Goal: Transaction & Acquisition: Purchase product/service

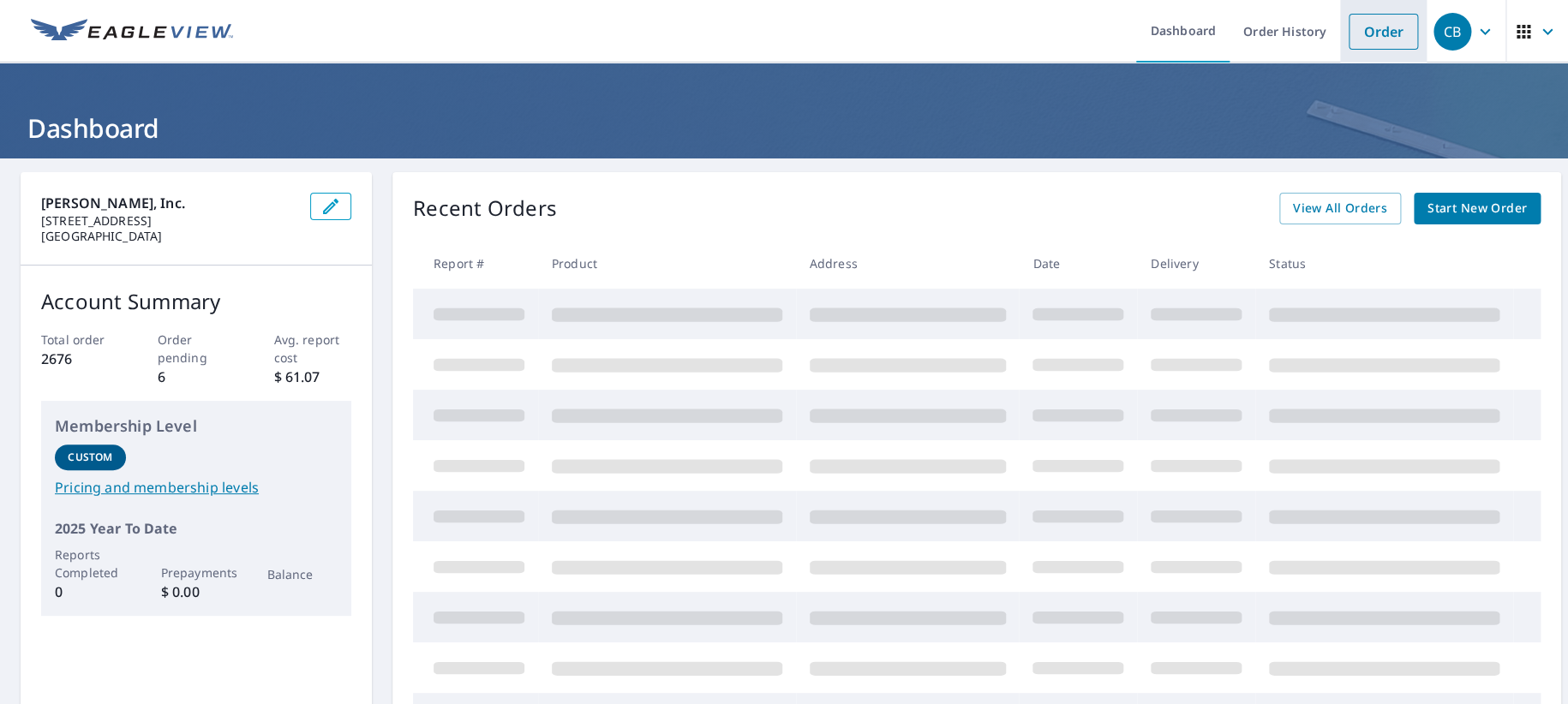
click at [1360, 24] on link "Order" at bounding box center [1383, 31] width 69 height 36
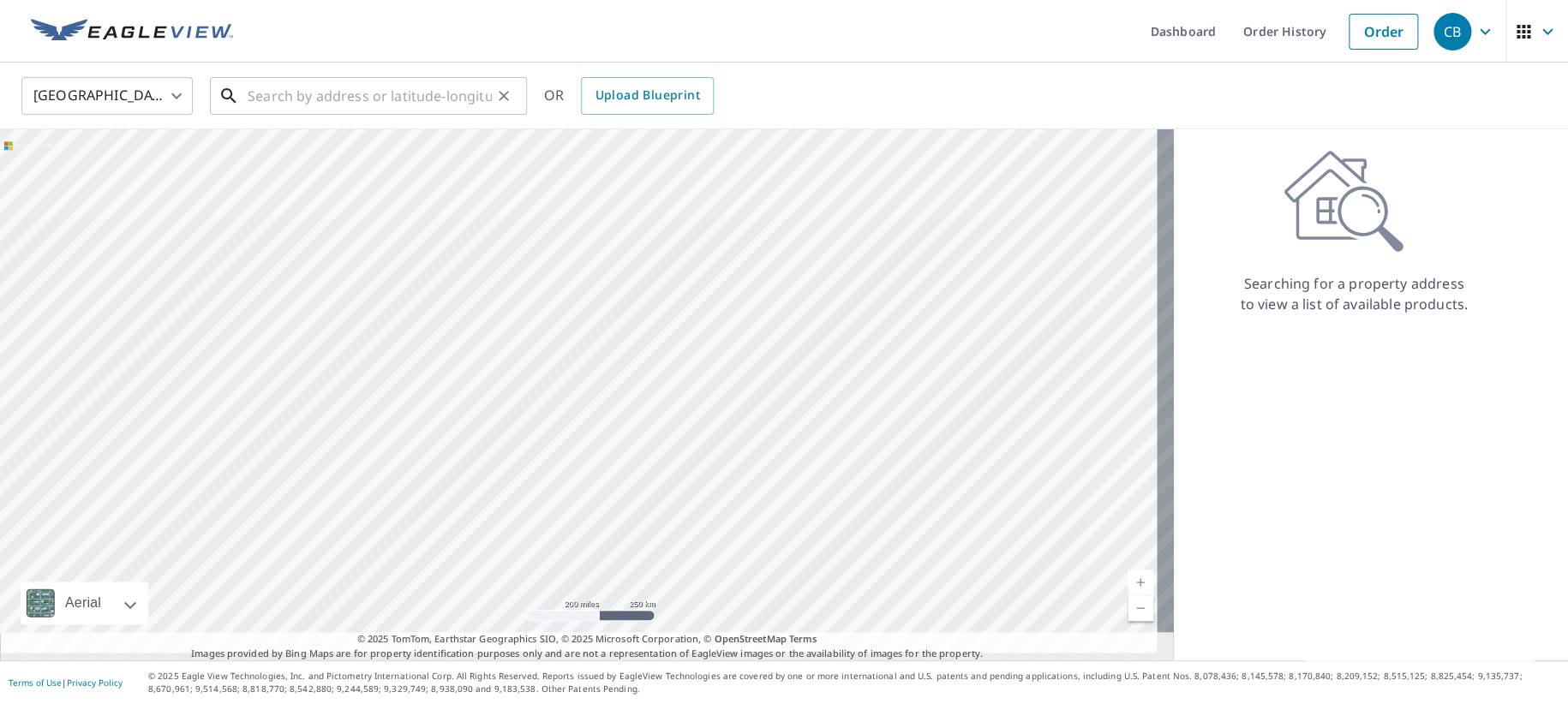
click at [335, 91] on input "text" at bounding box center [370, 96] width 245 height 48
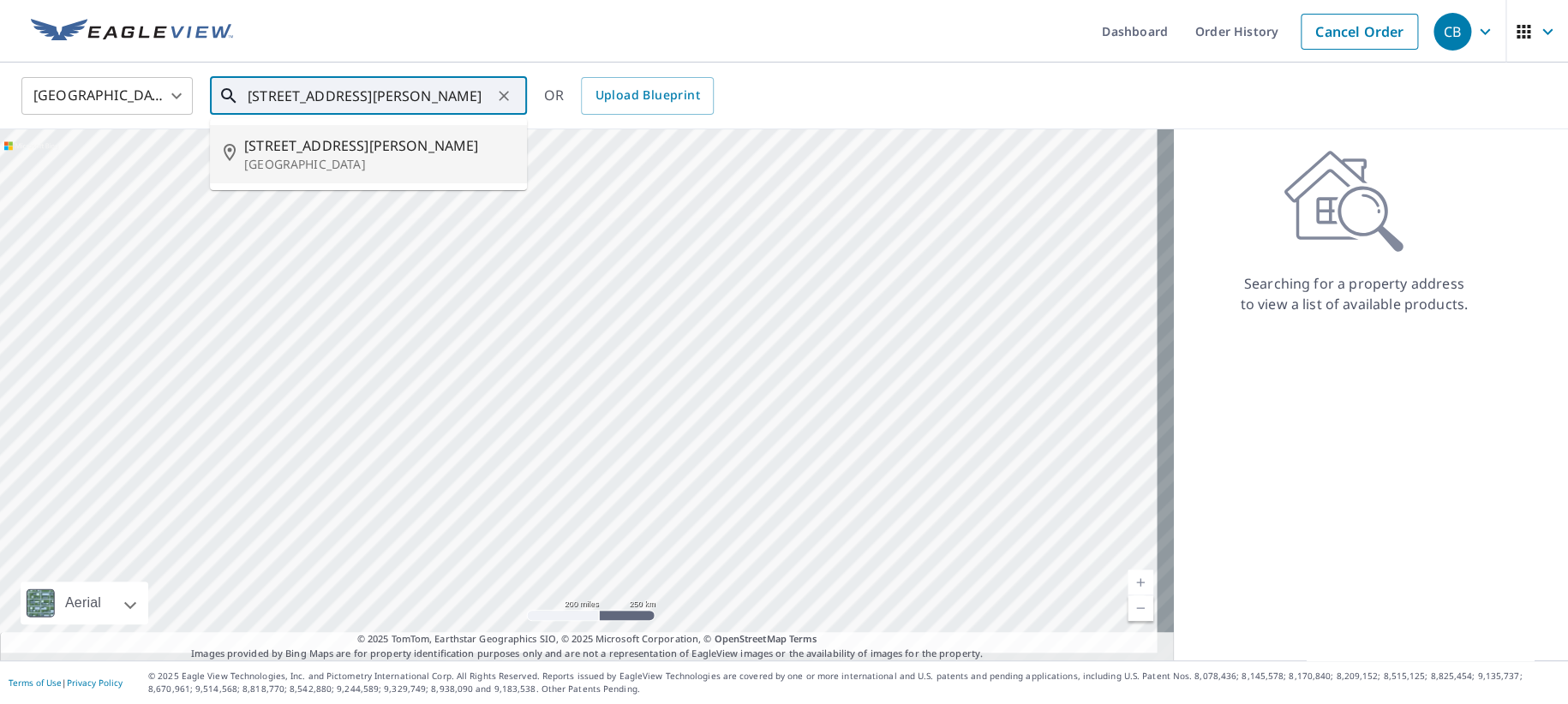
click at [282, 156] on span "[STREET_ADDRESS][PERSON_NAME]" at bounding box center [379, 145] width 269 height 20
type input "[STREET_ADDRESS][PERSON_NAME]"
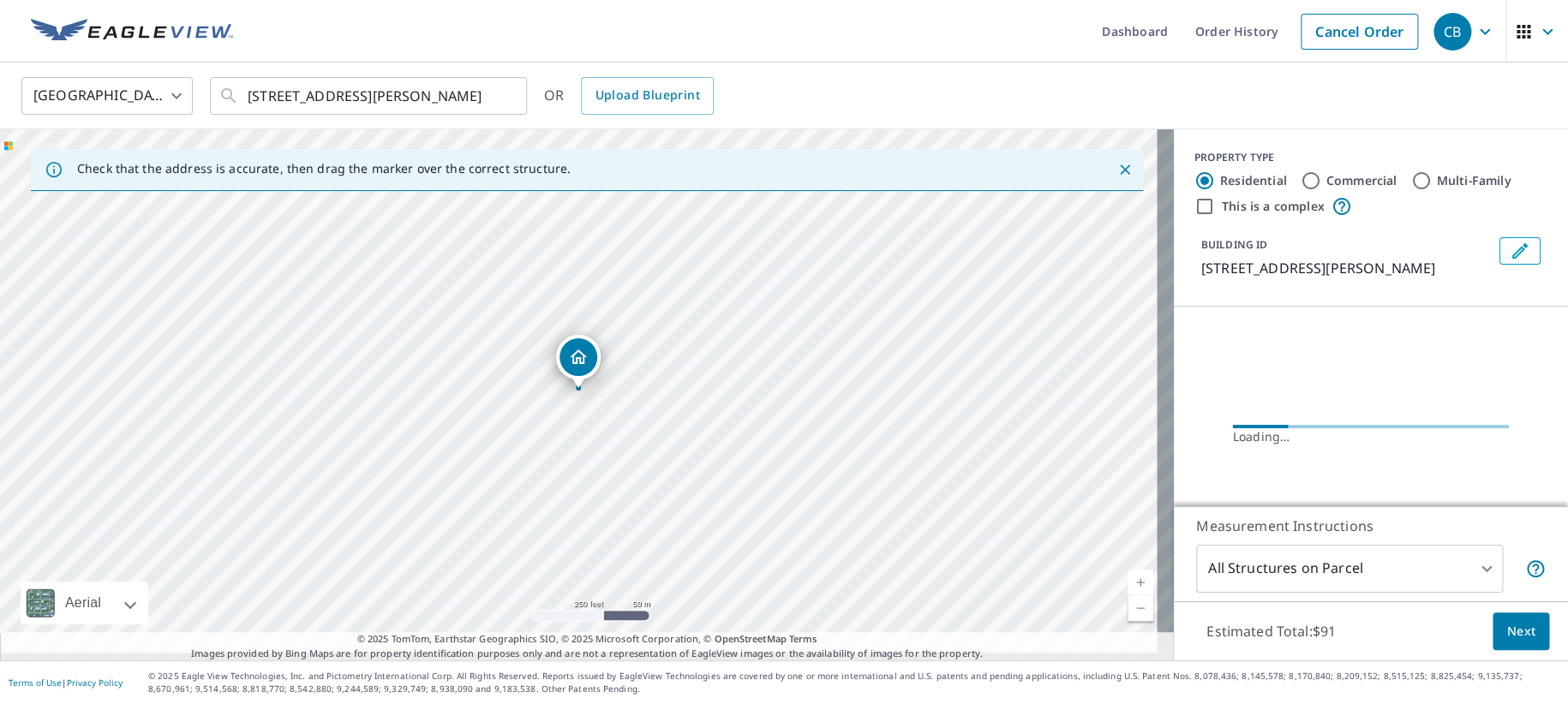
click at [1301, 183] on input "Commercial" at bounding box center [1311, 180] width 20 height 20
radio input "true"
type input "4"
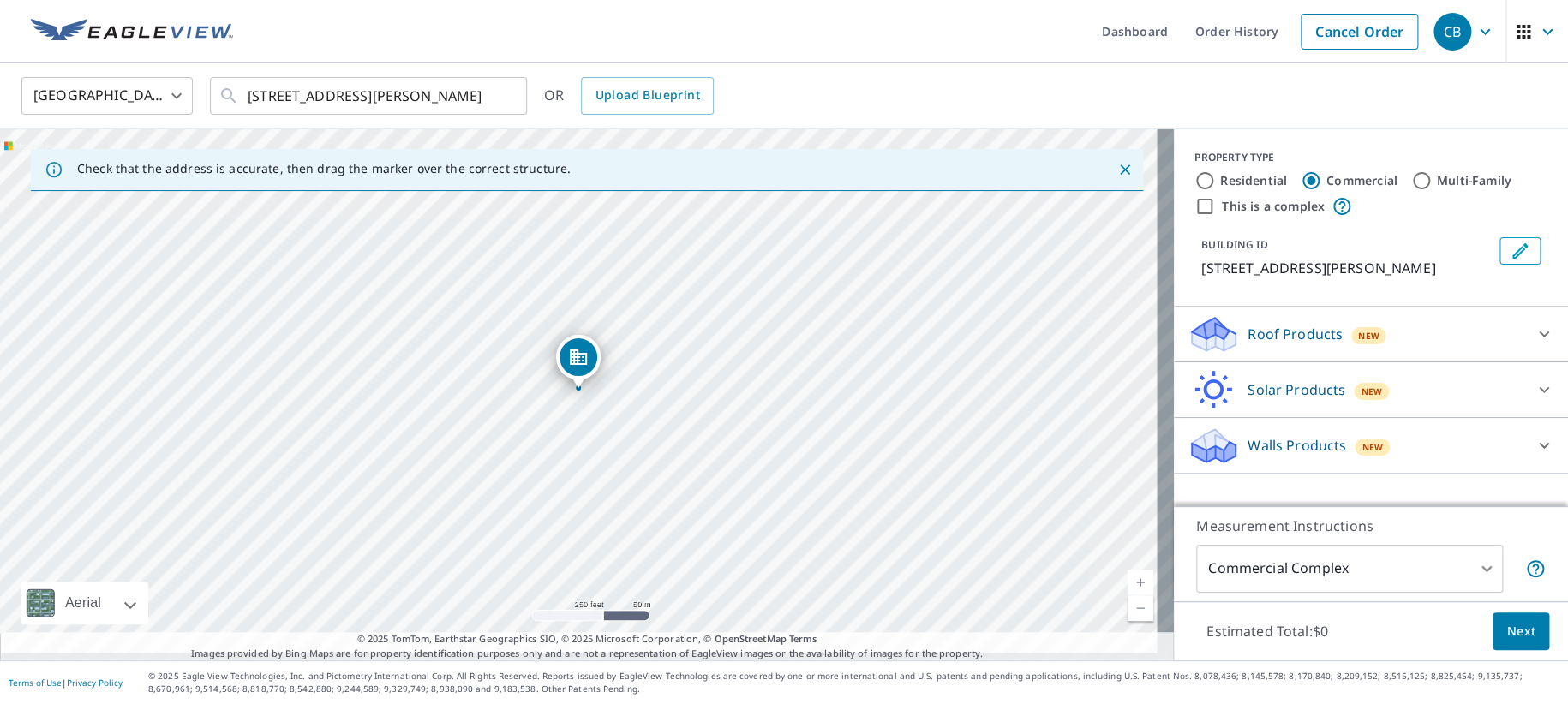
click at [1247, 327] on p "Roof Products" at bounding box center [1294, 333] width 95 height 20
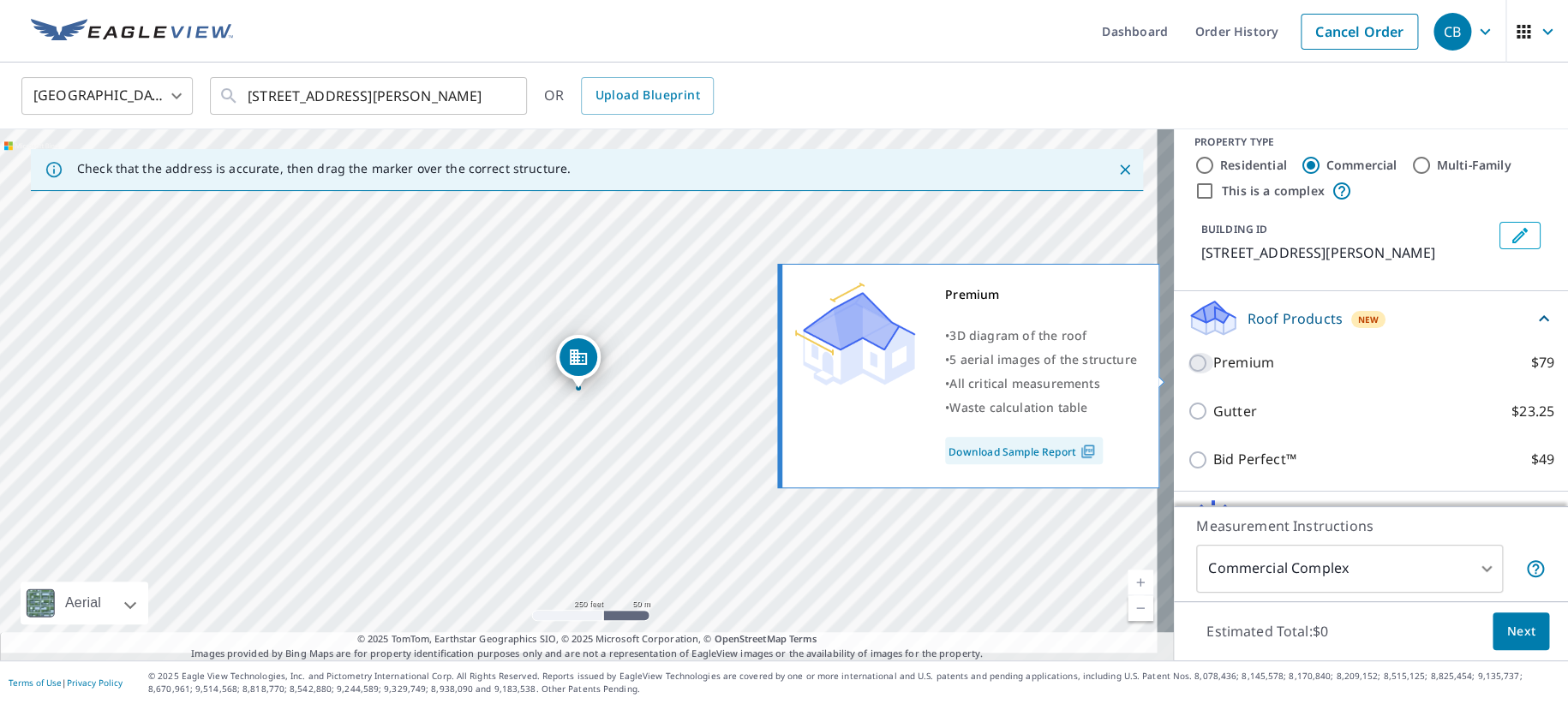
click at [1188, 373] on input "Premium $79" at bounding box center [1200, 363] width 26 height 20
checkbox input "true"
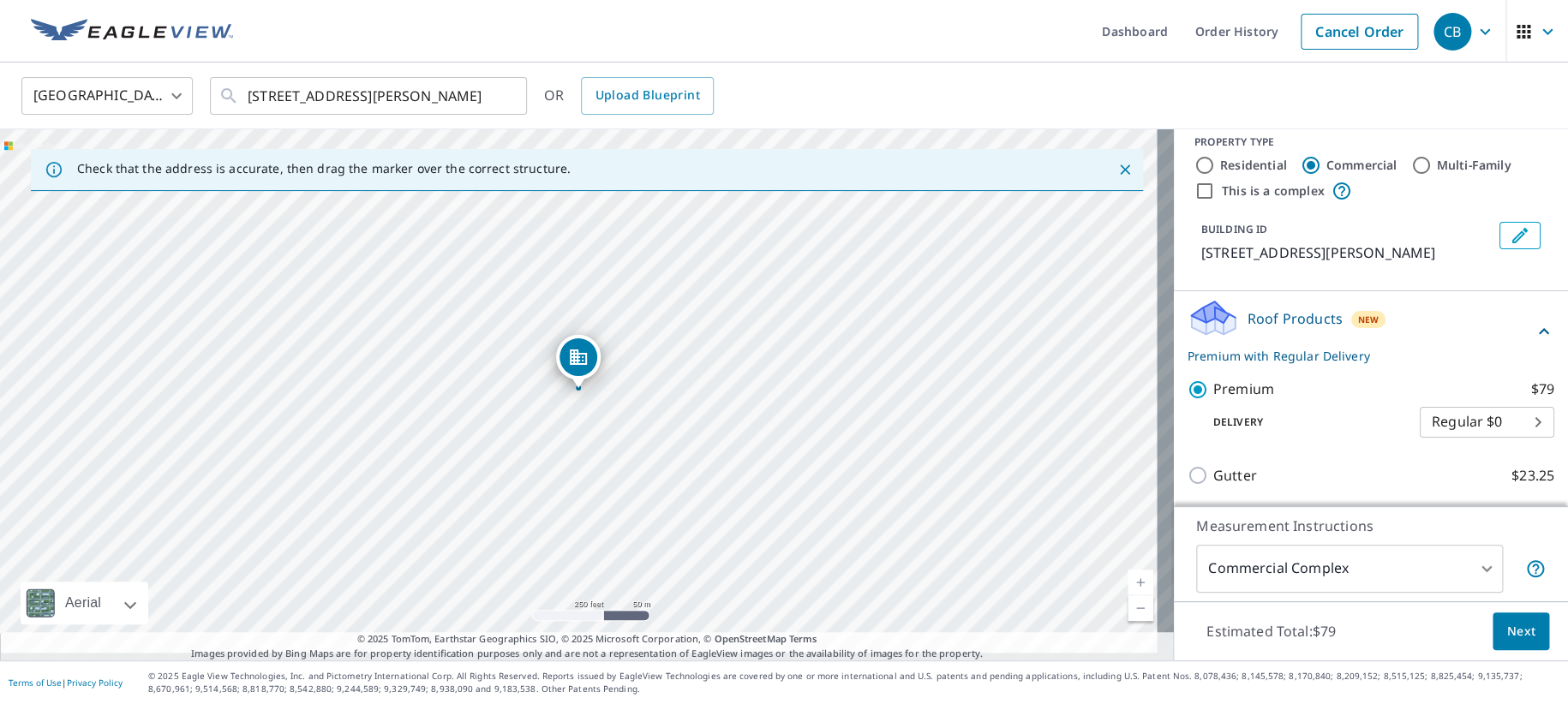
click at [1508, 621] on span "Next" at bounding box center [1521, 632] width 29 height 21
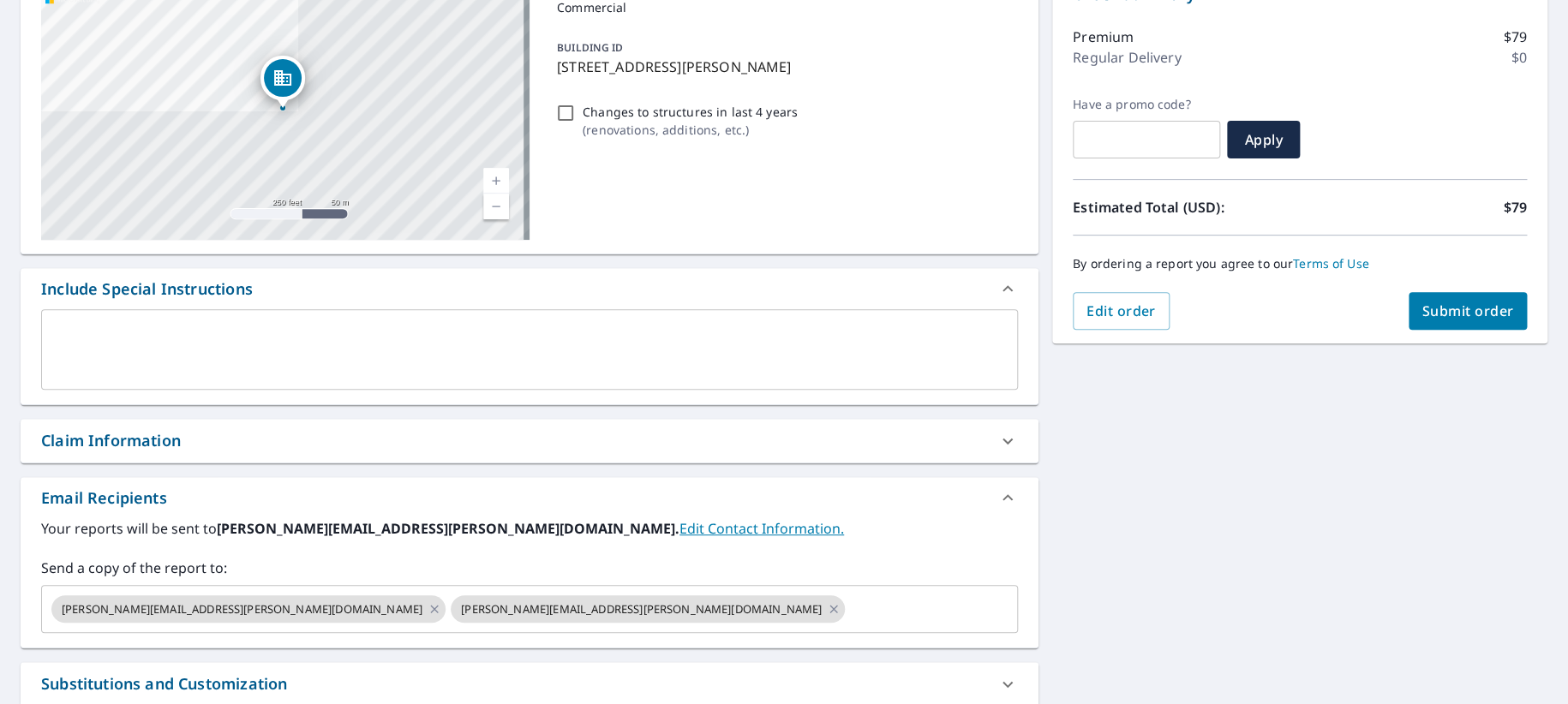
scroll to position [214, 0]
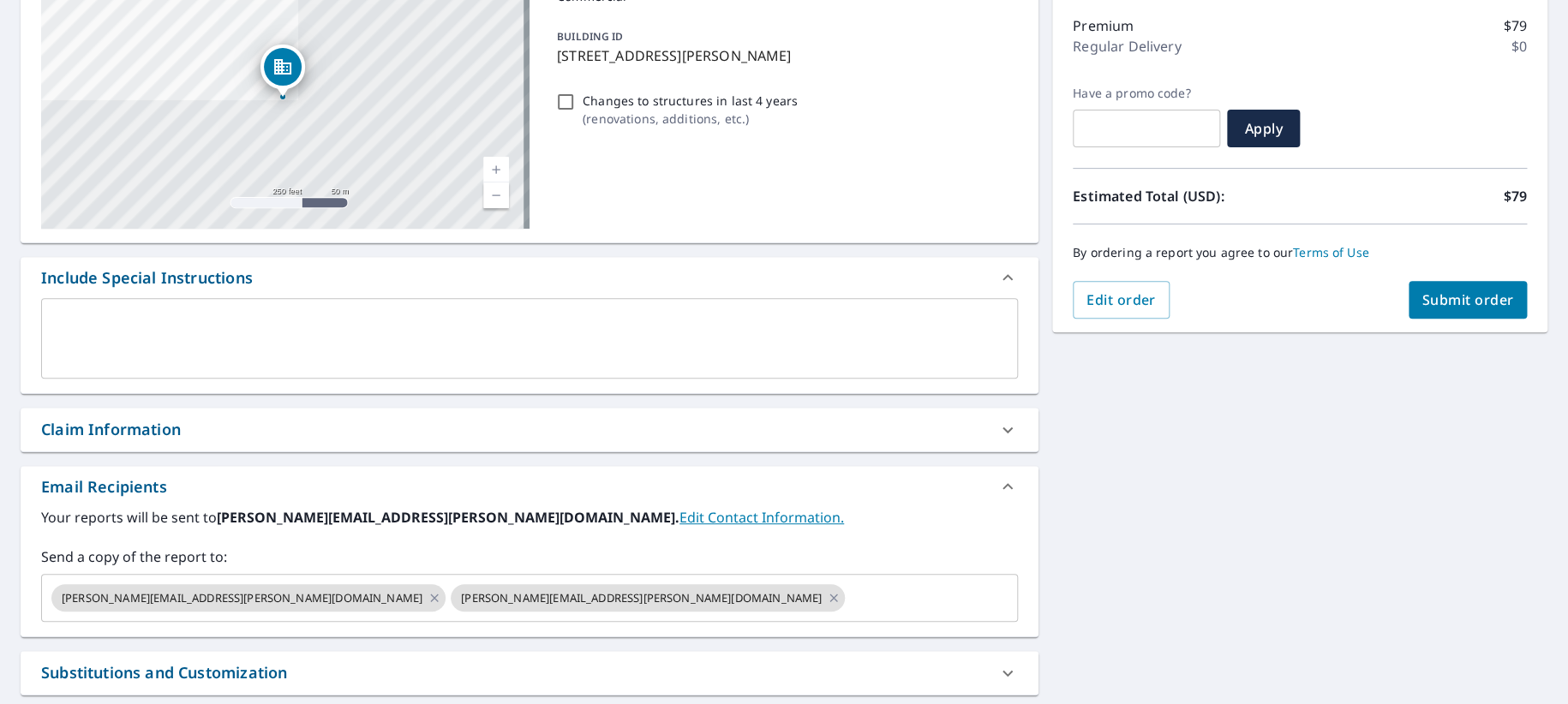
click at [190, 441] on div "Claim Information" at bounding box center [514, 430] width 946 height 23
checkbox input "true"
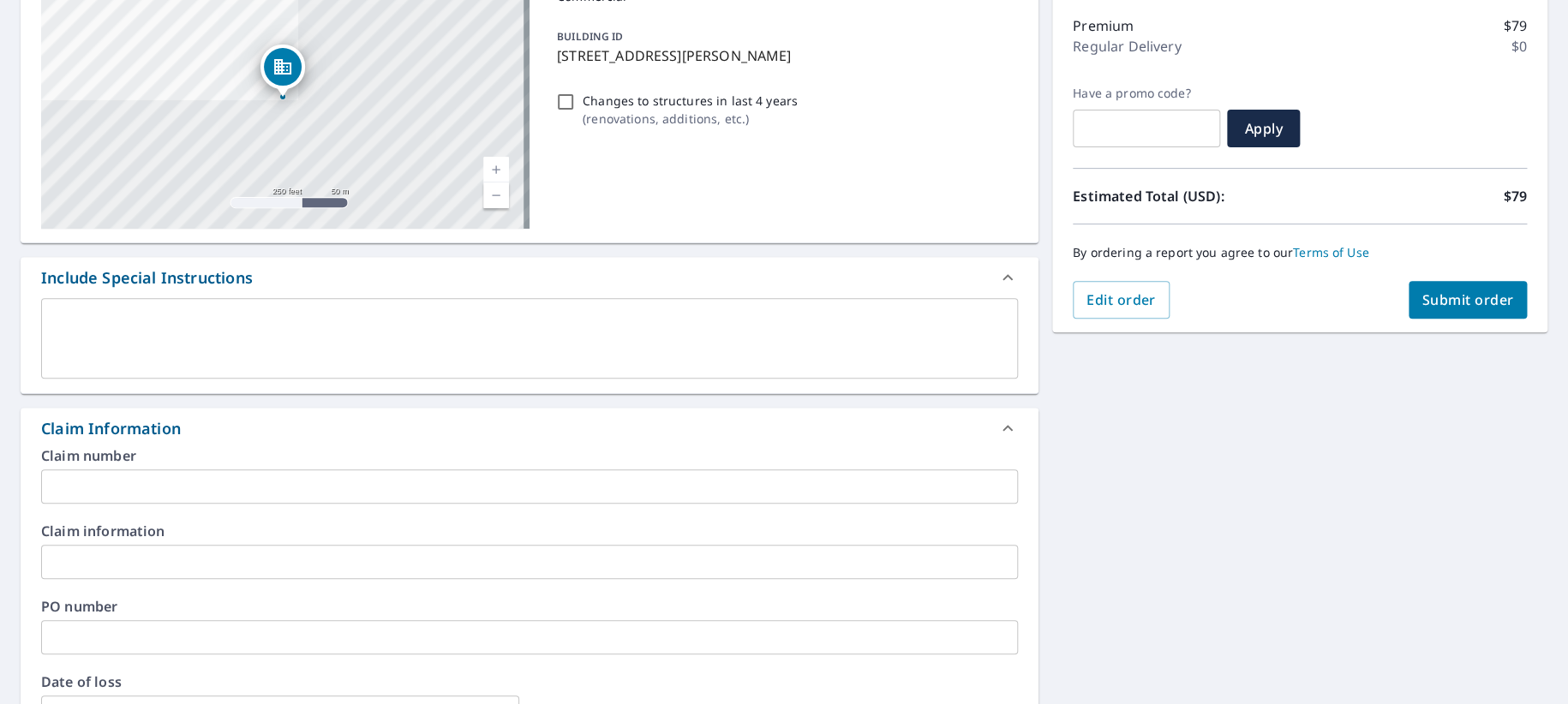
click at [144, 504] on input "text" at bounding box center [530, 487] width 977 height 35
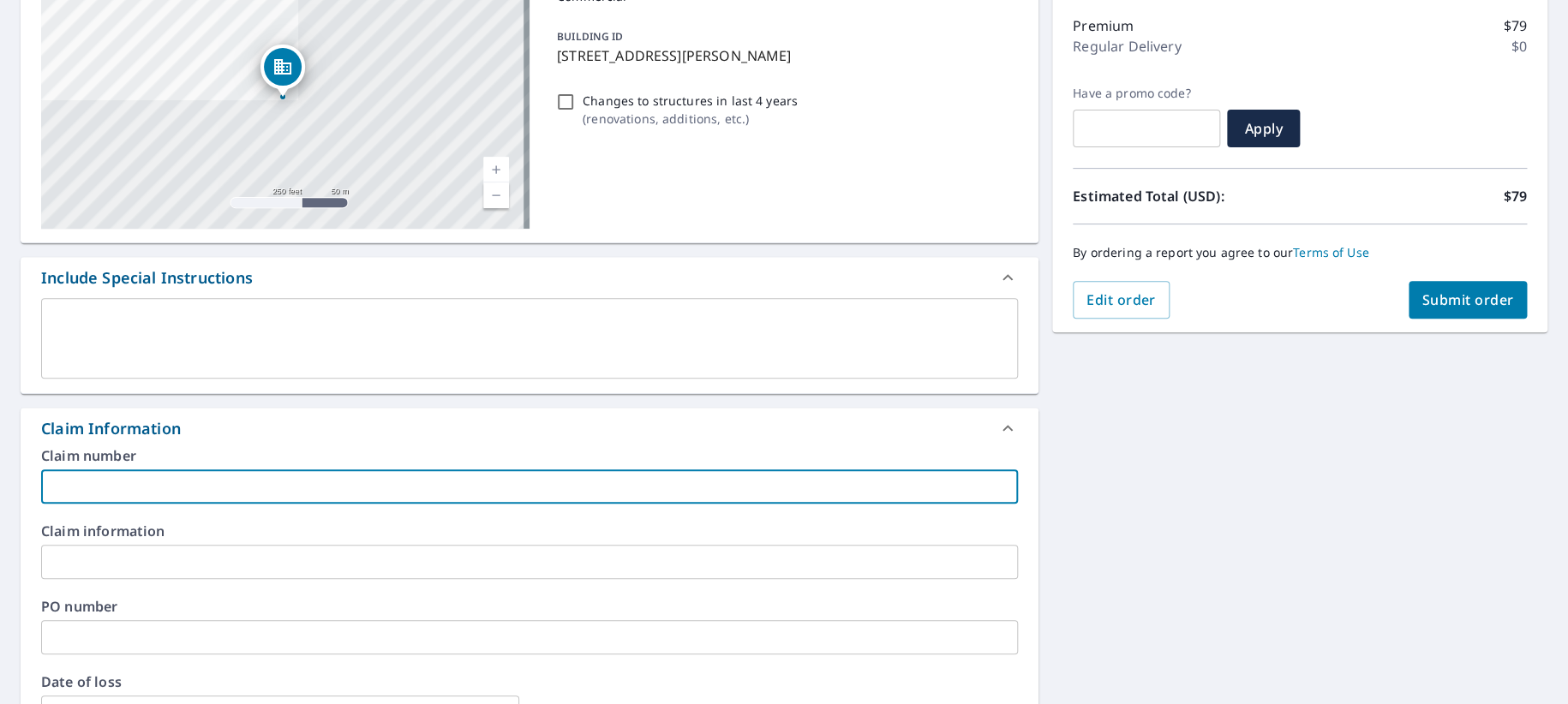
type input "5"
checkbox input "true"
type input "52"
checkbox input "true"
type input "526"
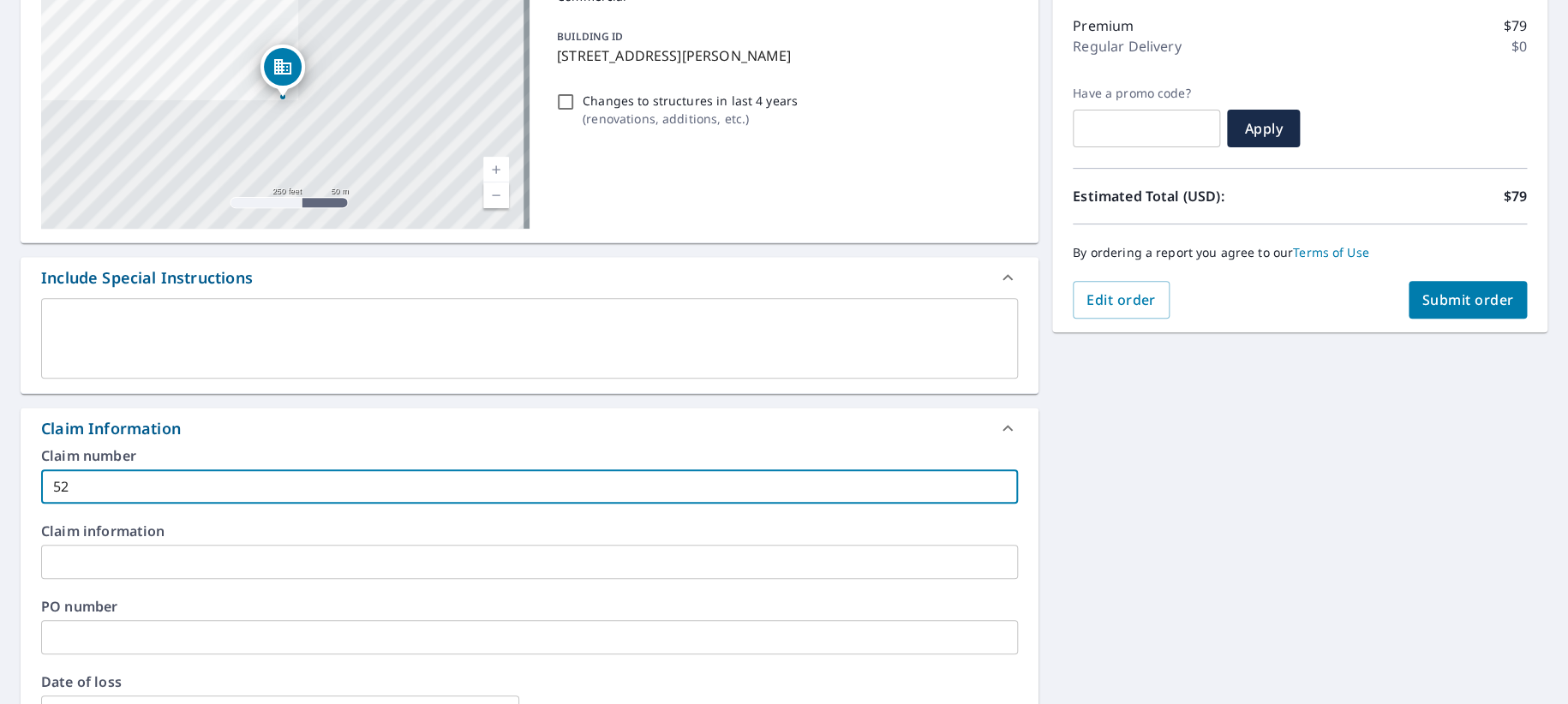
checkbox input "true"
type input "5260"
checkbox input "true"
type input "52609"
checkbox input "true"
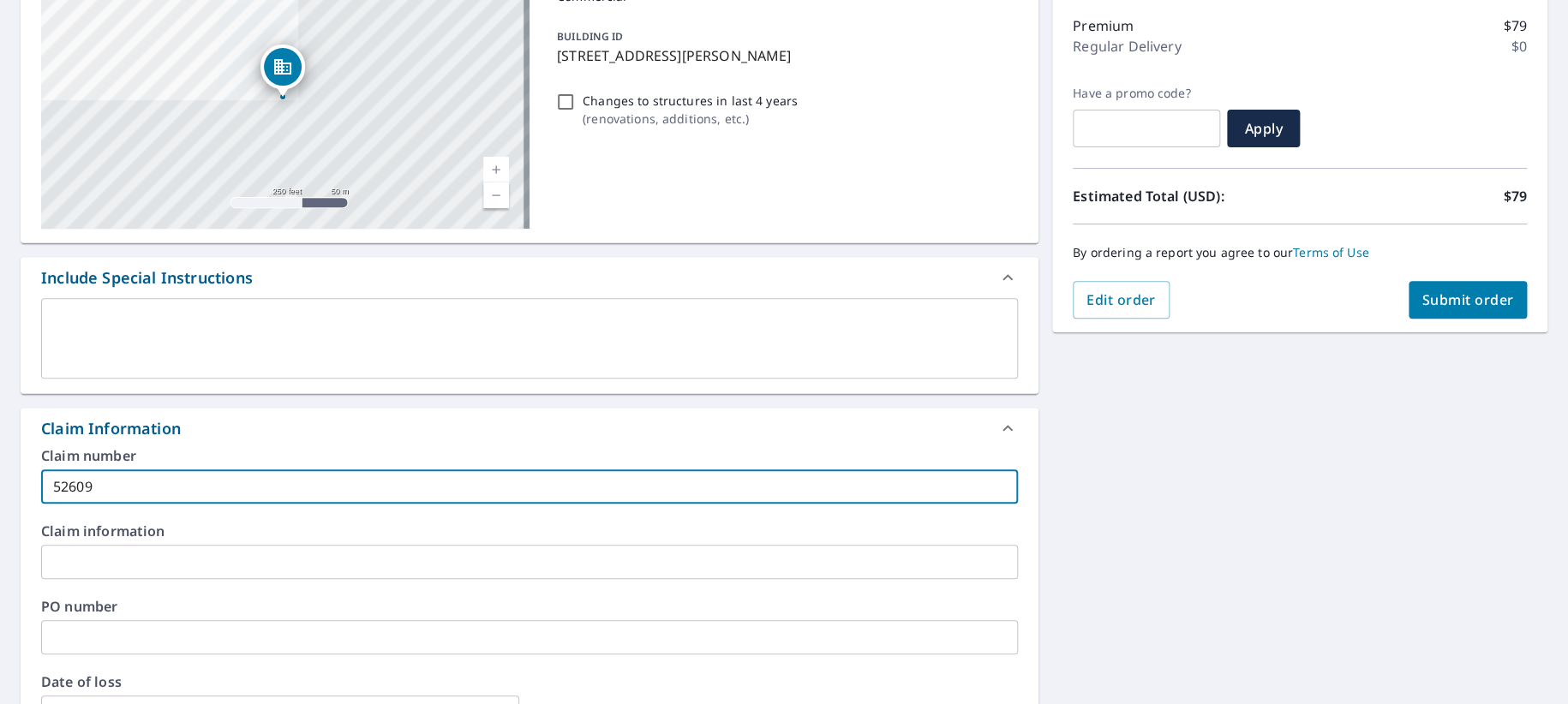
type input "526094"
checkbox input "true"
type input "5260945"
checkbox input "true"
type input "52609456"
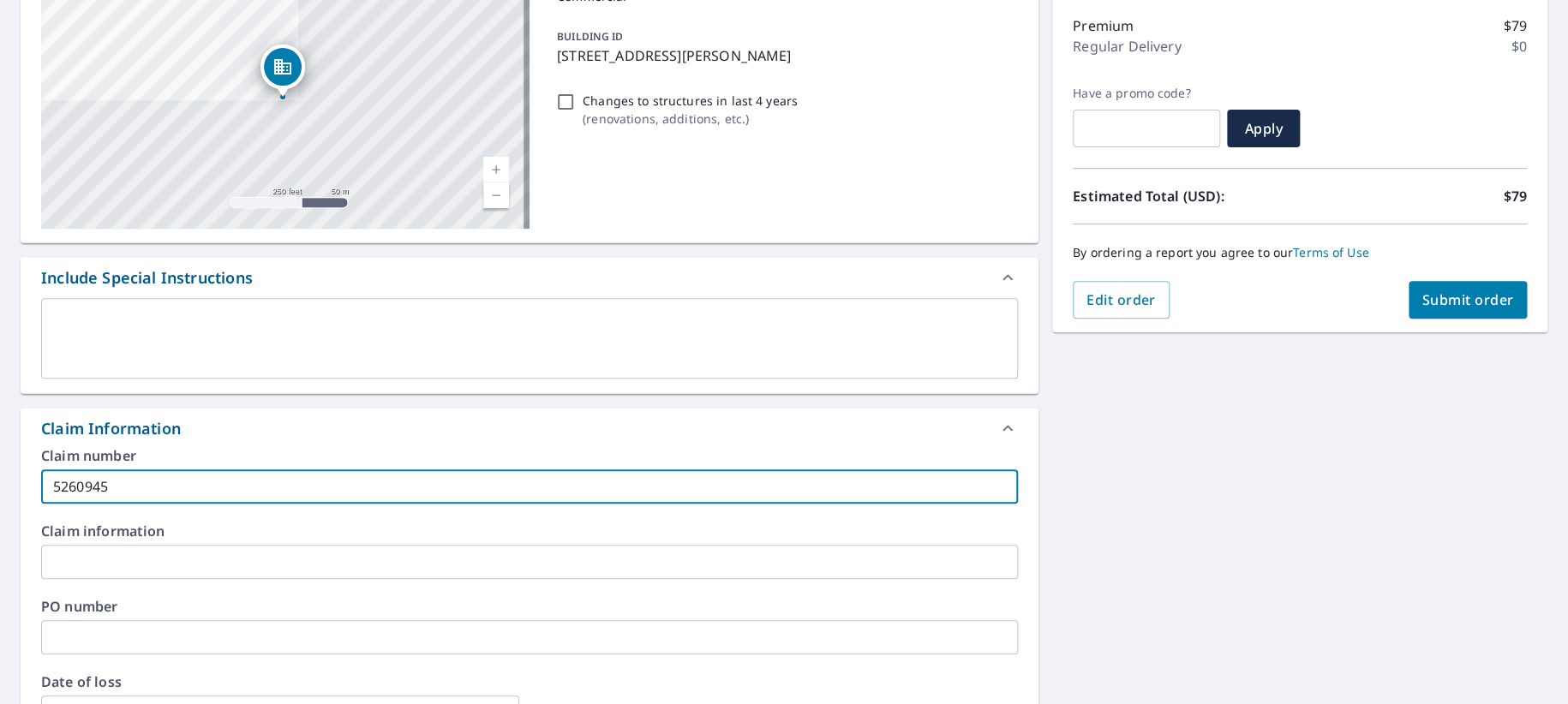
checkbox input "true"
type input "526094562"
checkbox input "true"
type input "526094562"
checkbox input "true"
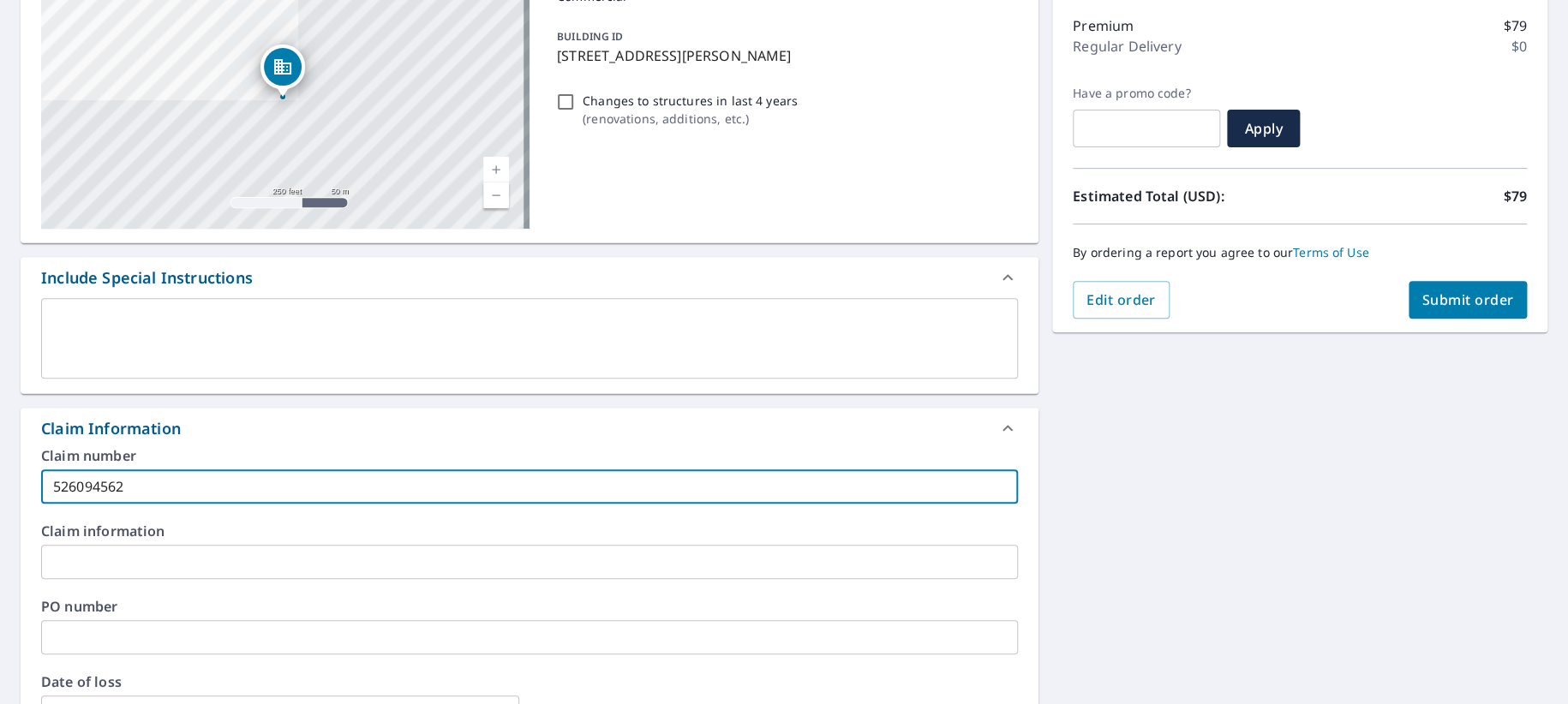
type input "526094562"
checkbox input "true"
type input "526094562 2"
checkbox input "true"
type input "526094562 20"
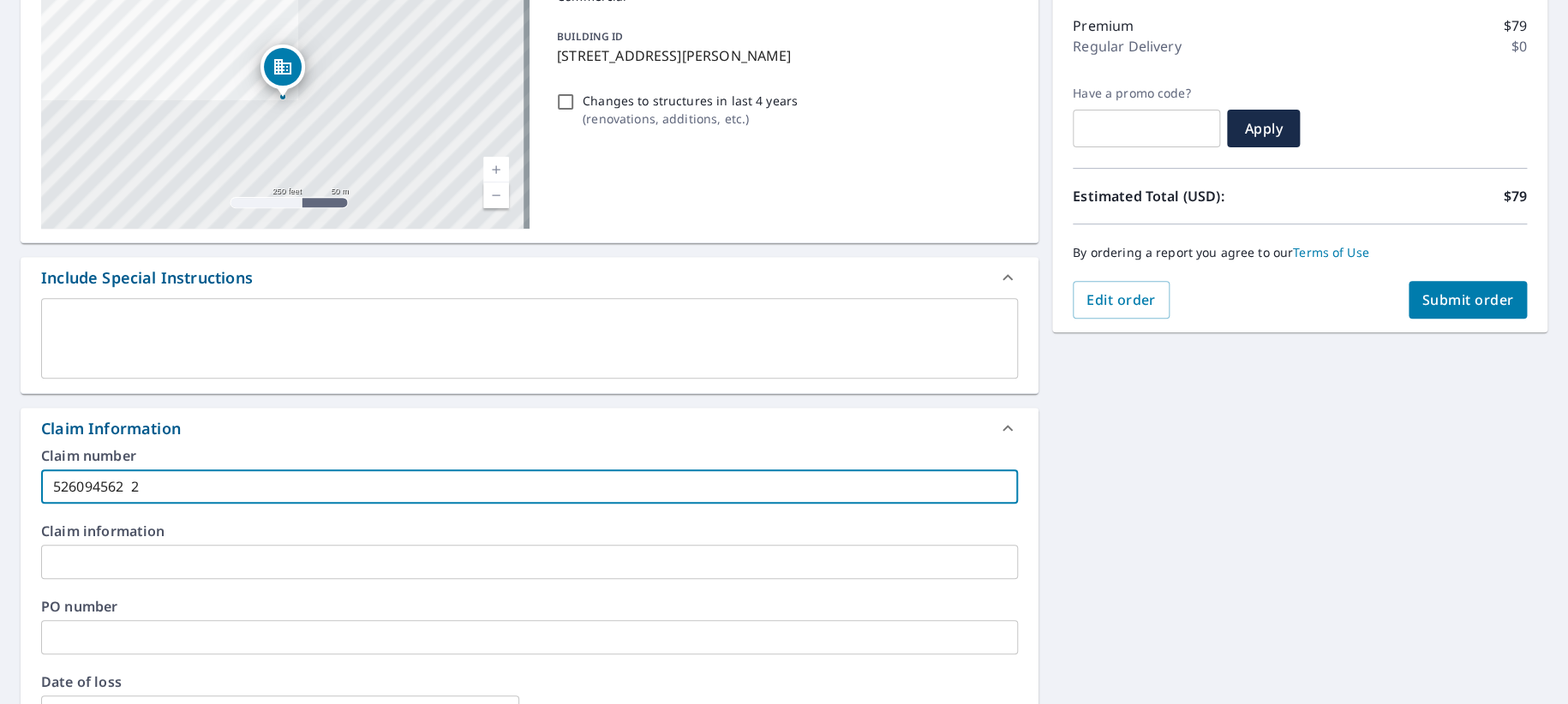
checkbox input "true"
type input "526094562 202"
checkbox input "true"
type input "526094562 2025"
checkbox input "true"
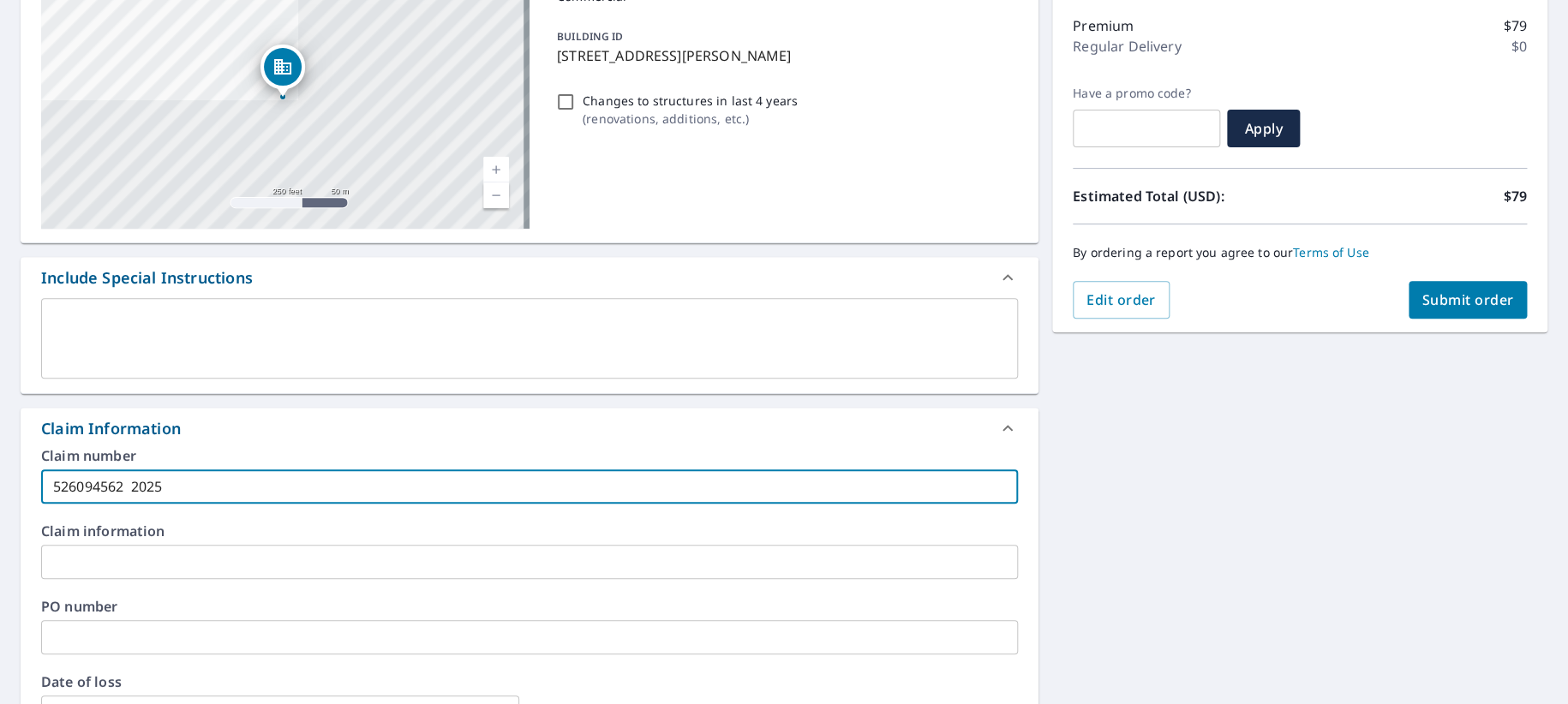
type input "526094562 2025-"
checkbox input "true"
type input "526094562 2025-3"
checkbox input "true"
type input "526094562 2025-37"
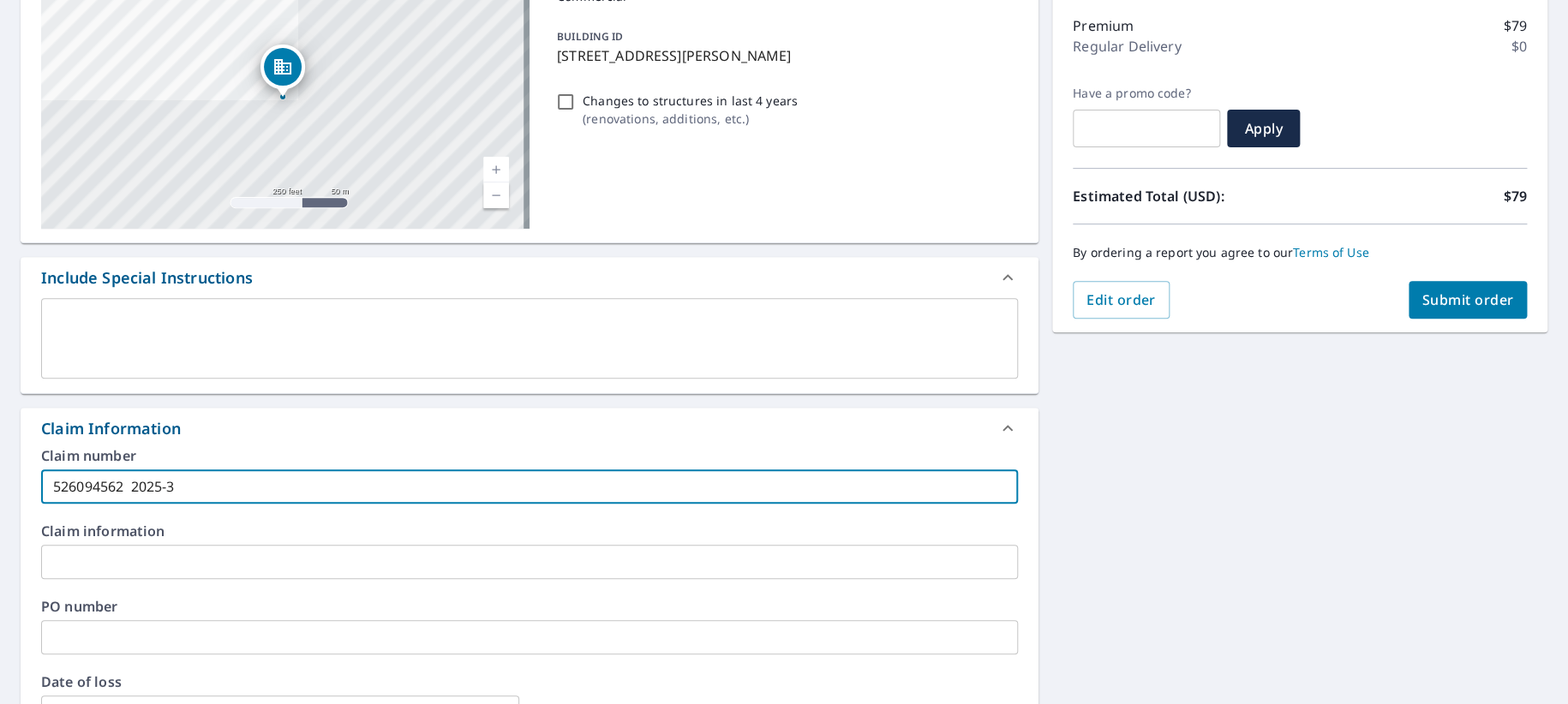
checkbox input "true"
type input "526094562 2025-373"
checkbox input "true"
type input "526094562 [DATE]-3730"
checkbox input "true"
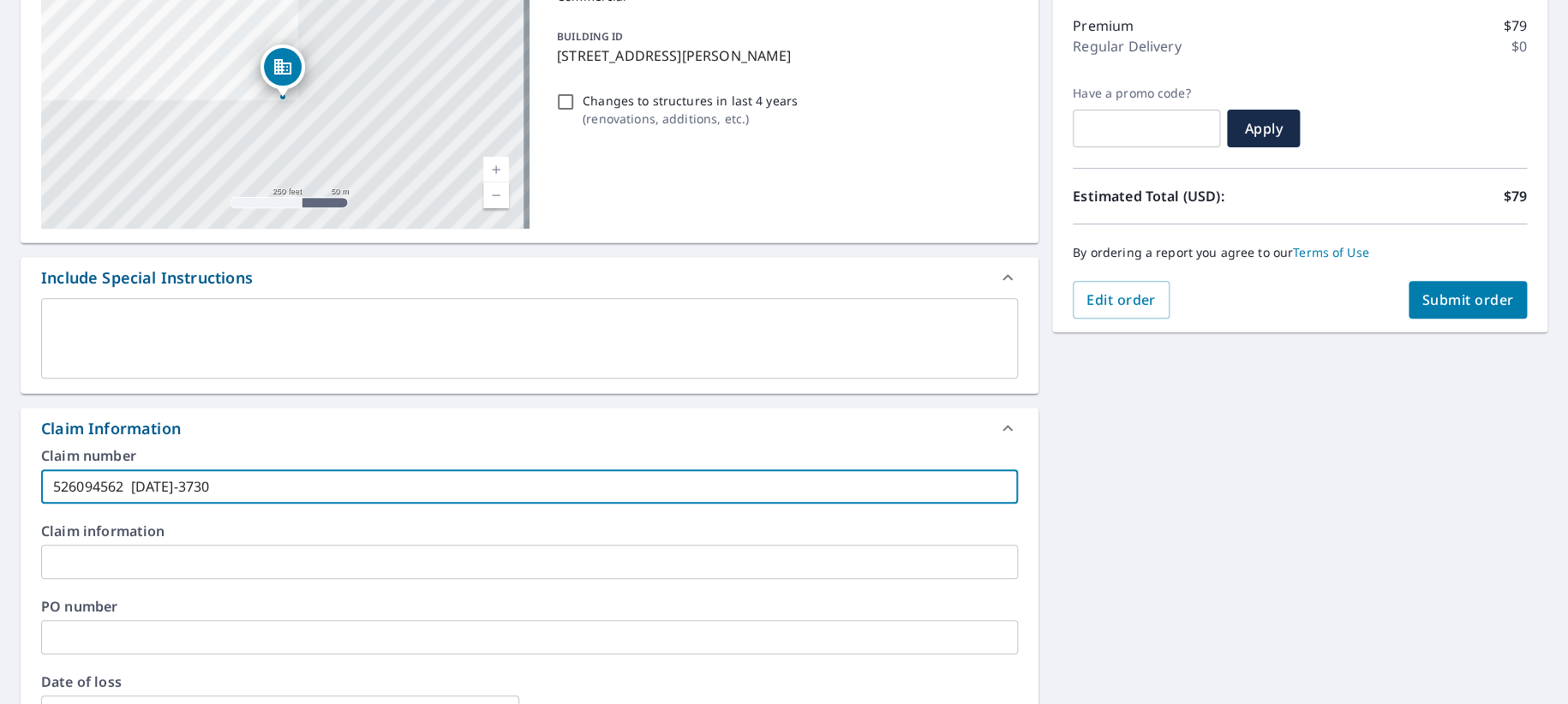
type input "526094562 [DATE]-3730"
click at [122, 579] on input "text" at bounding box center [530, 562] width 977 height 35
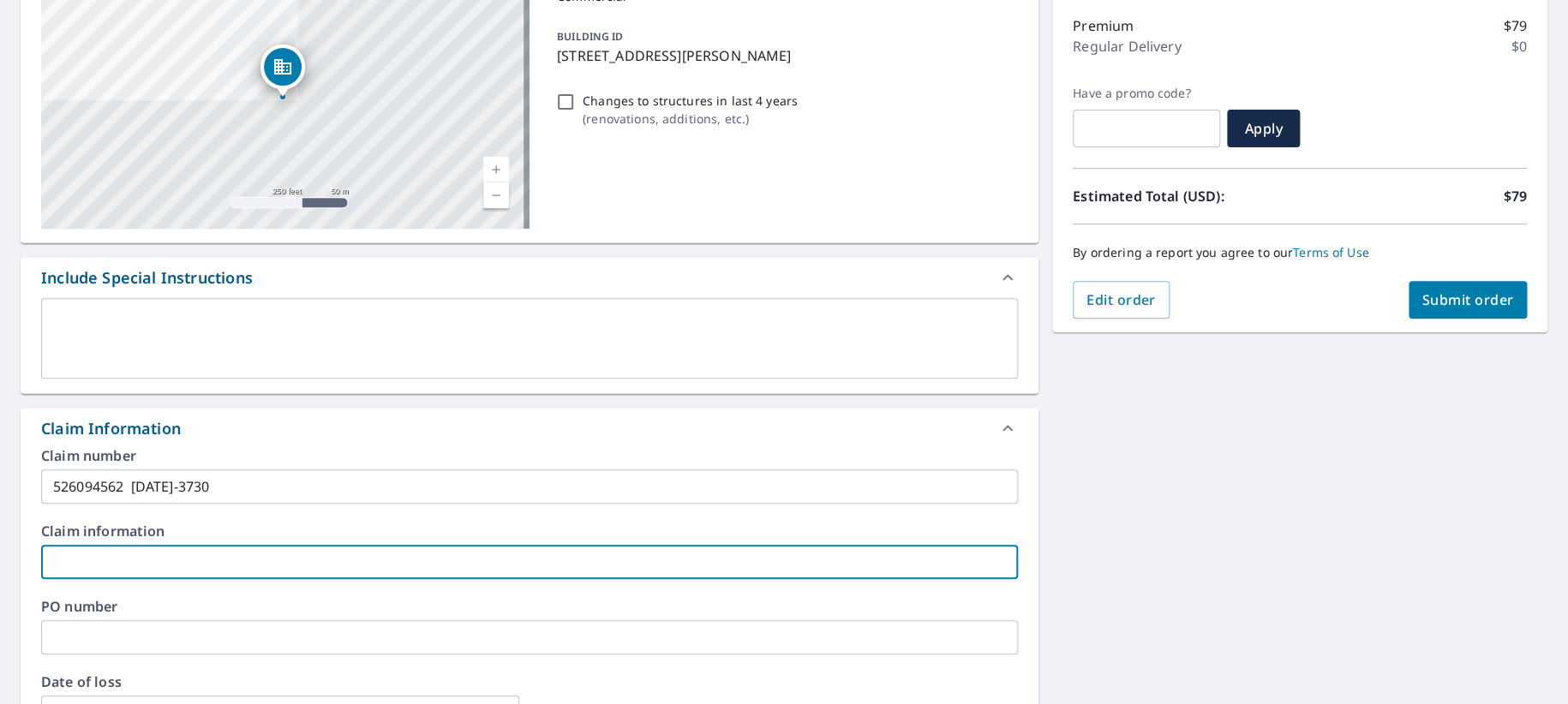
type input "T"
checkbox input "true"
type input "Ti"
checkbox input "true"
type input "Tie"
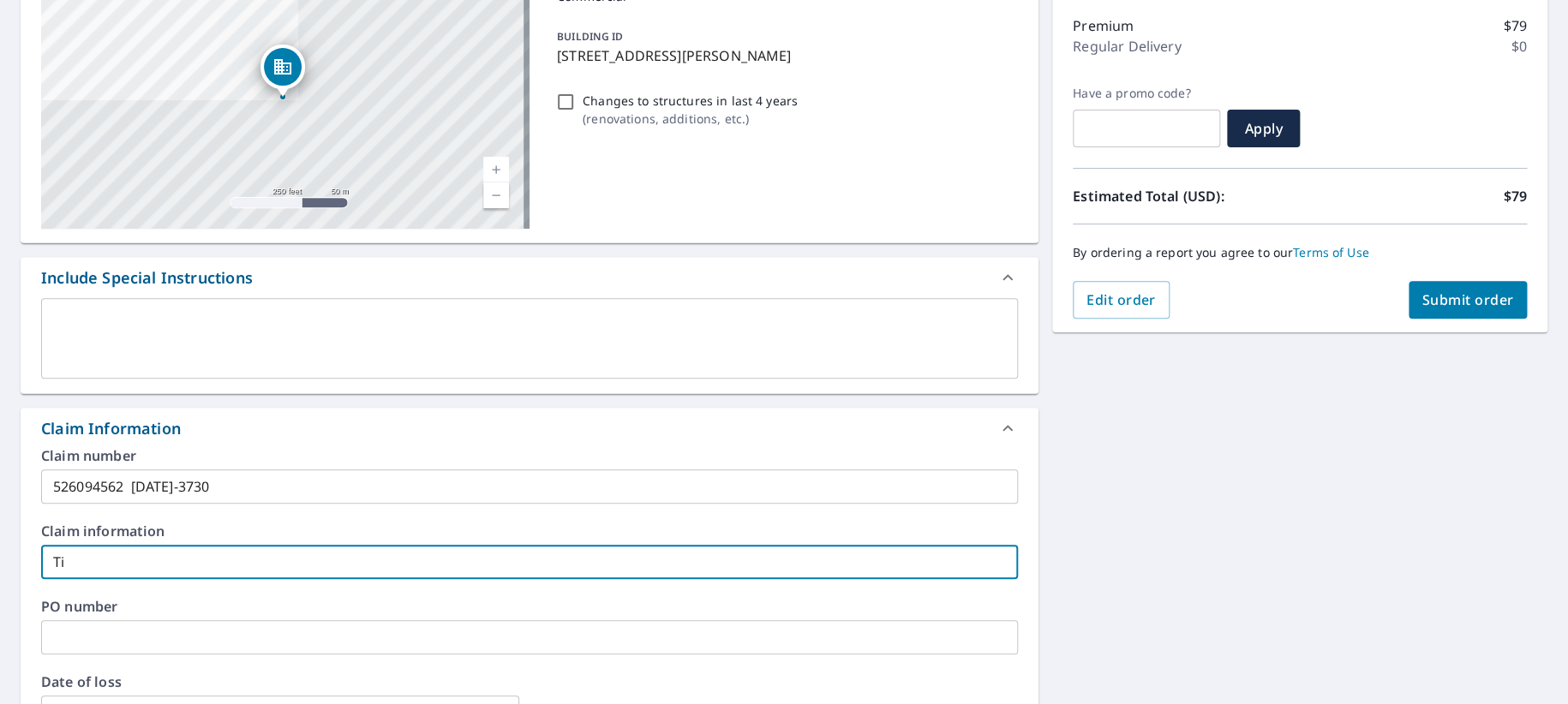
checkbox input "true"
type input "Tiem"
checkbox input "true"
type input "Tiema"
checkbox input "true"
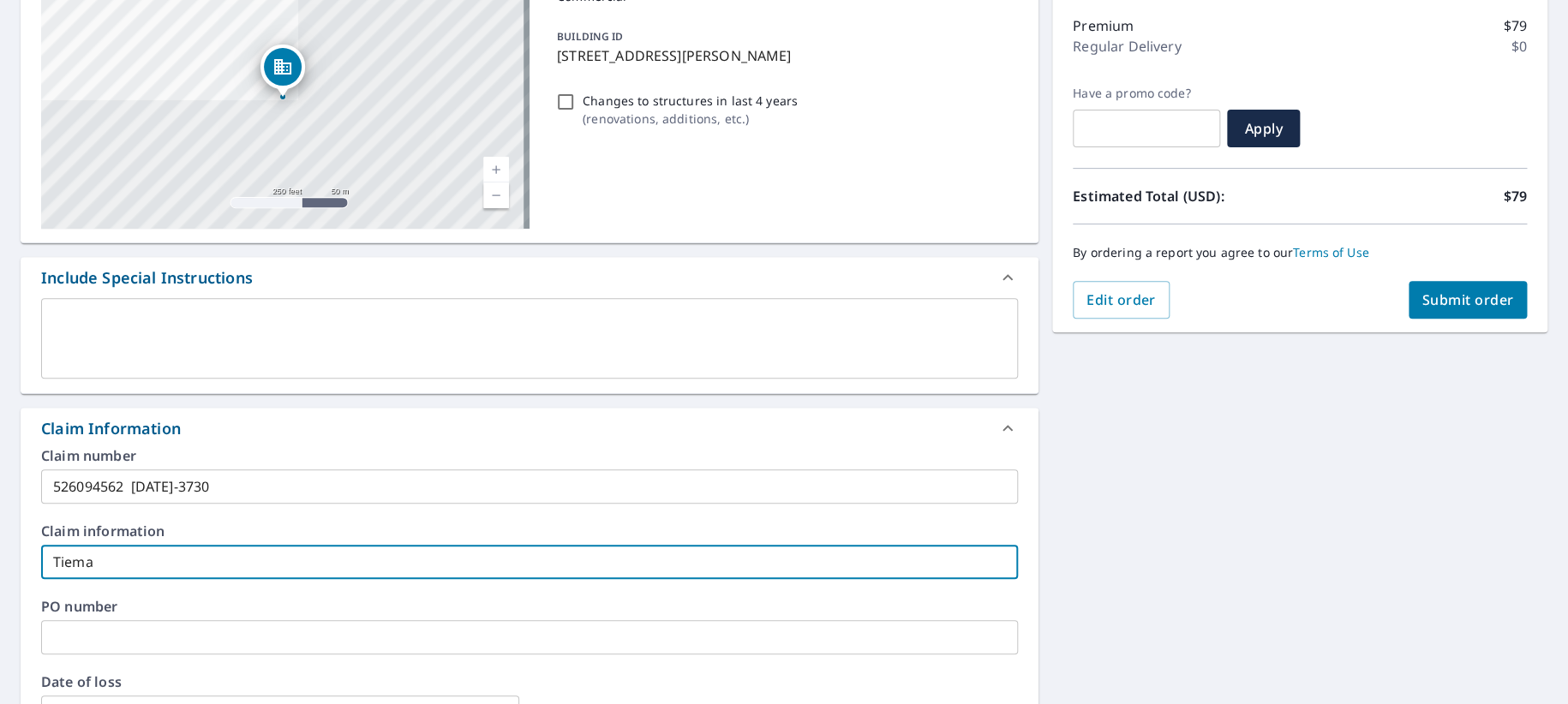
type input "[PERSON_NAME]"
checkbox input "true"
type input "[PERSON_NAME]"
checkbox input "true"
type input "[PERSON_NAME]"
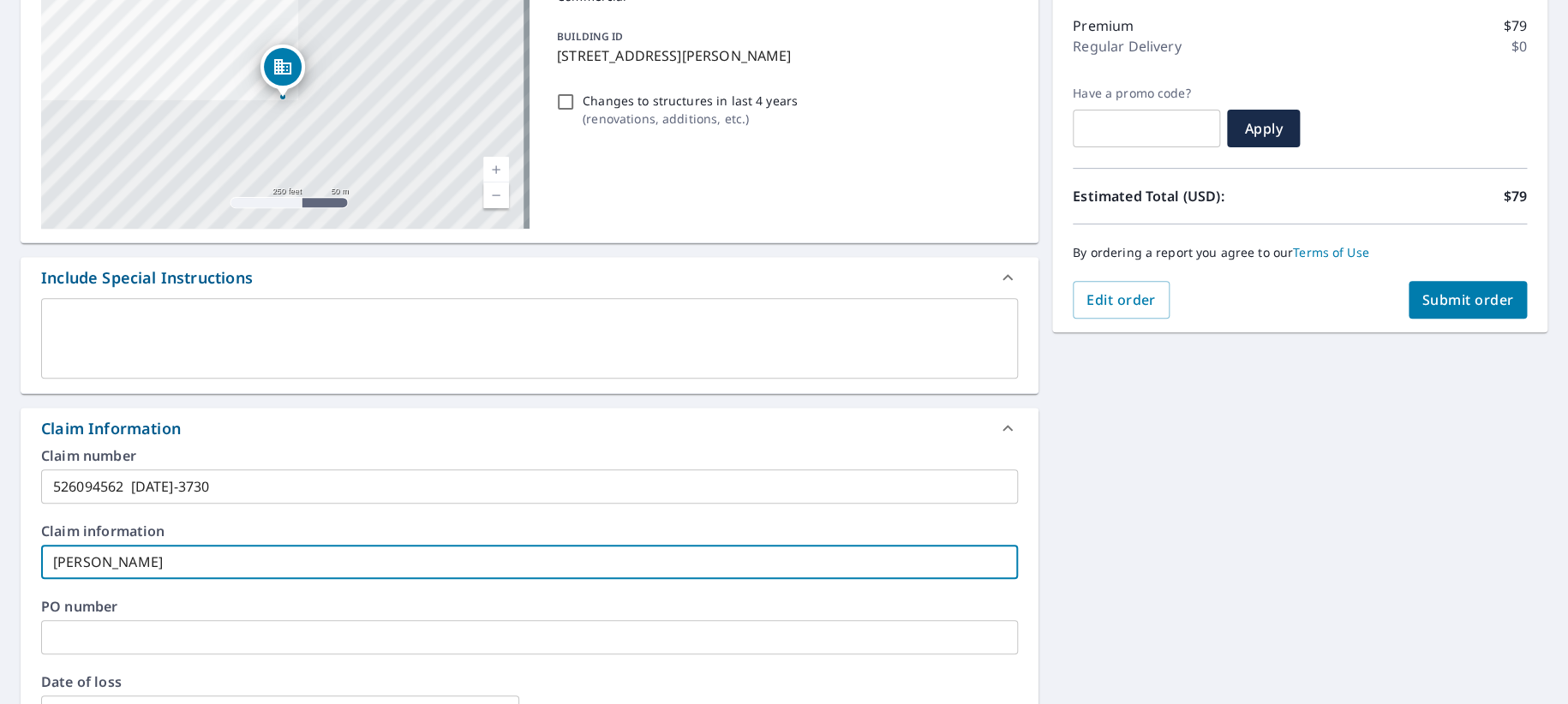
checkbox input "true"
type input "[PERSON_NAME] I"
checkbox input "true"
type input "[PERSON_NAME] In"
checkbox input "true"
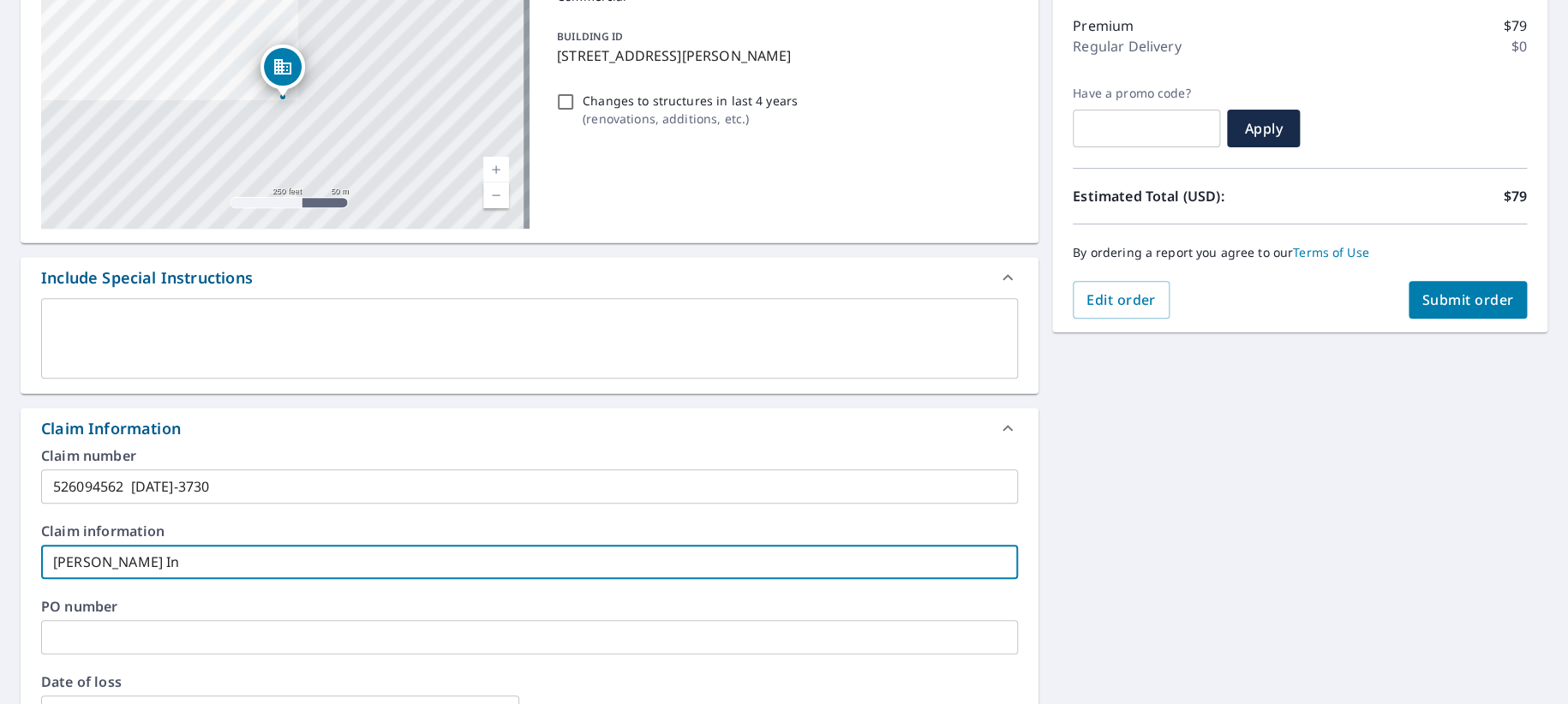
type input "[PERSON_NAME] Ind"
checkbox input "true"
type input "[PERSON_NAME]"
checkbox input "true"
type input "[PERSON_NAME] Indus"
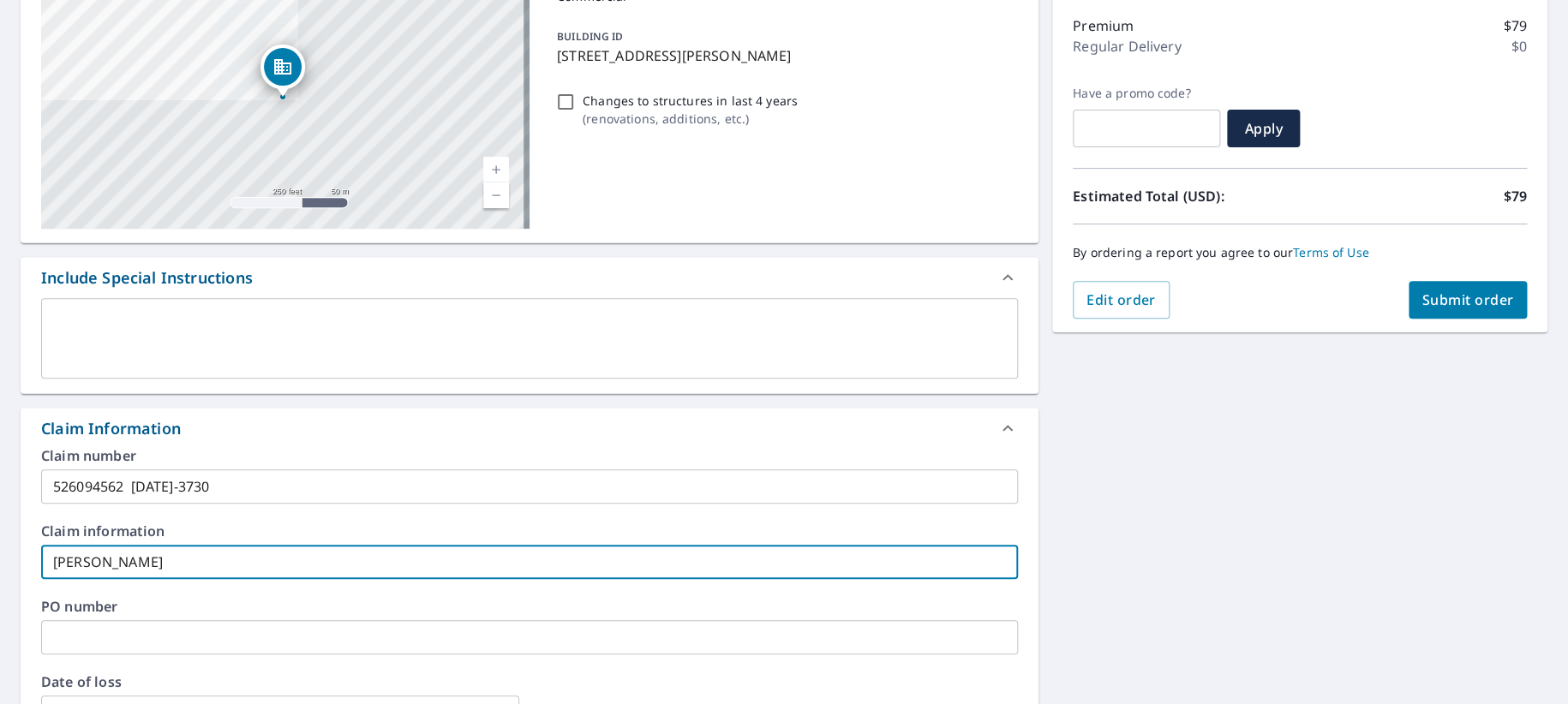
checkbox input "true"
type input "[PERSON_NAME] Indust"
checkbox input "true"
type input "[PERSON_NAME] Industr"
checkbox input "true"
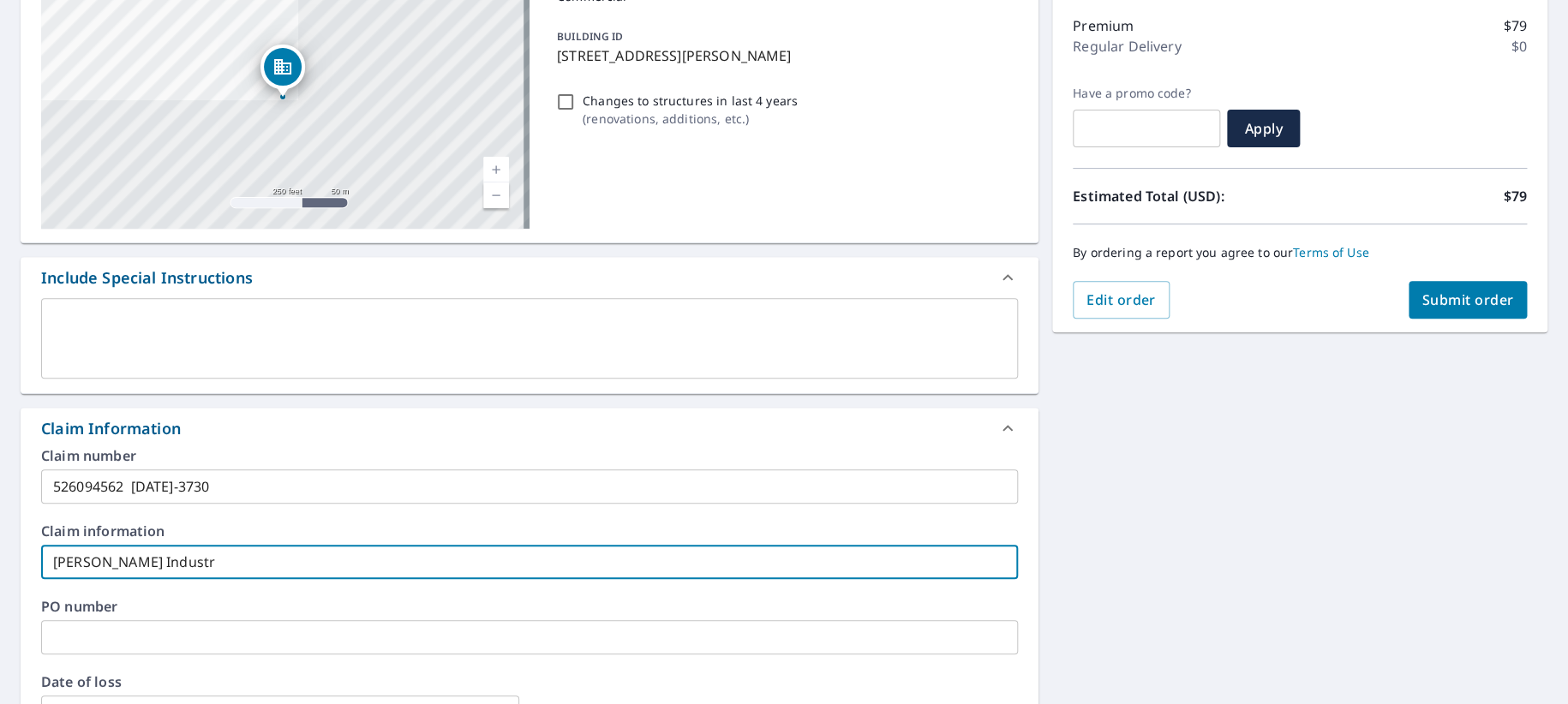
type input "[PERSON_NAME] Industri"
checkbox input "true"
type input "[PERSON_NAME] Industrie"
checkbox input "true"
type input "[PERSON_NAME] Industries"
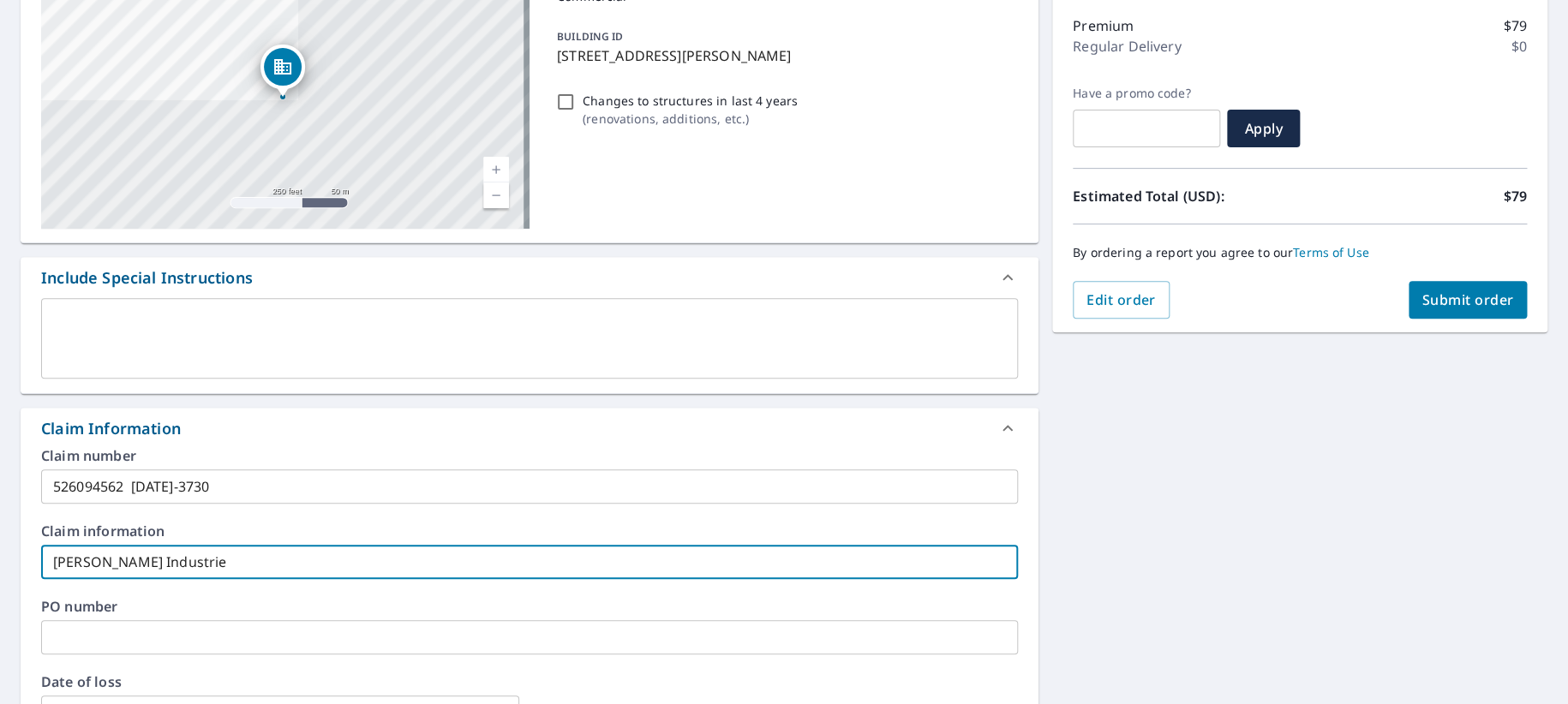
checkbox input "true"
type input "[PERSON_NAME] Industries"
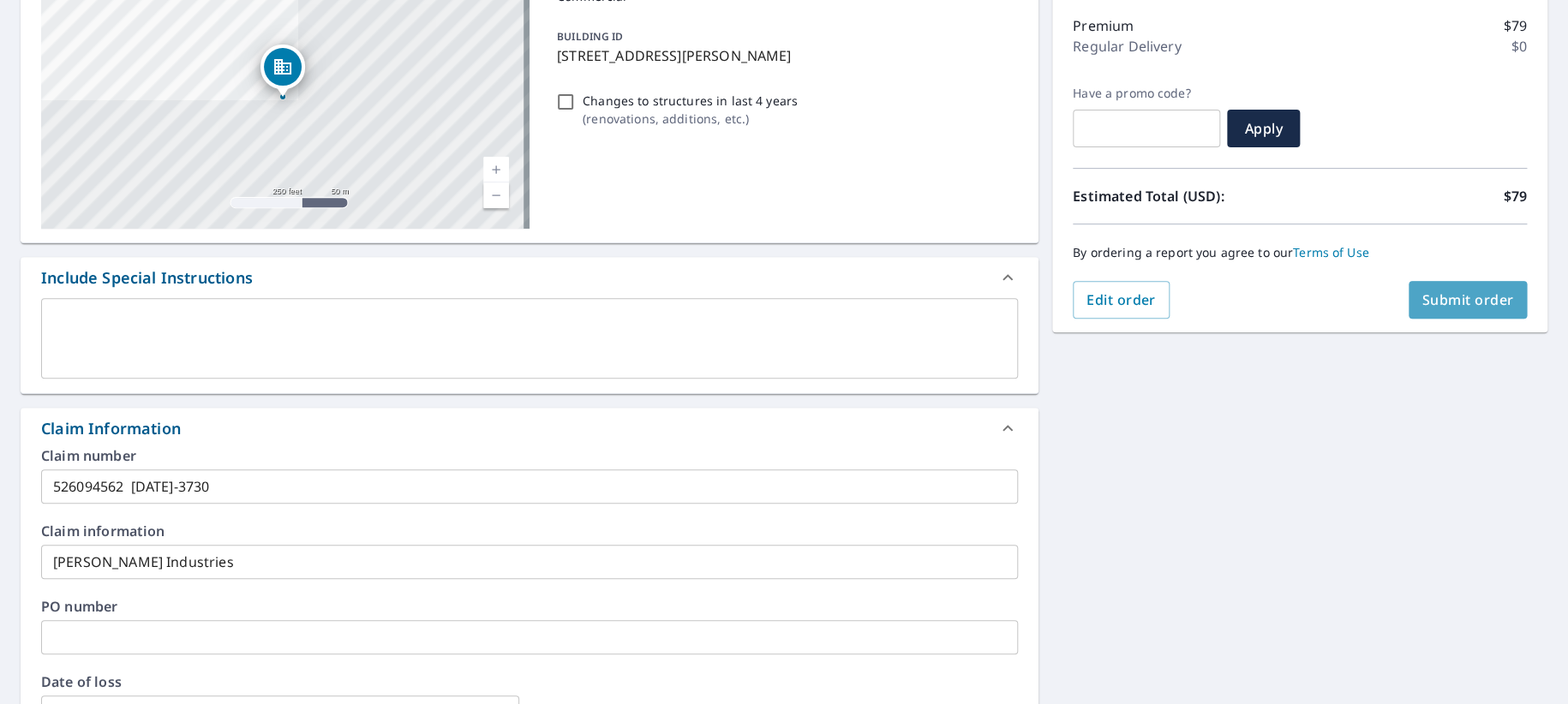
click at [1456, 299] on span "Submit order" at bounding box center [1468, 300] width 91 height 19
checkbox input "true"
